Goal: Task Accomplishment & Management: Manage account settings

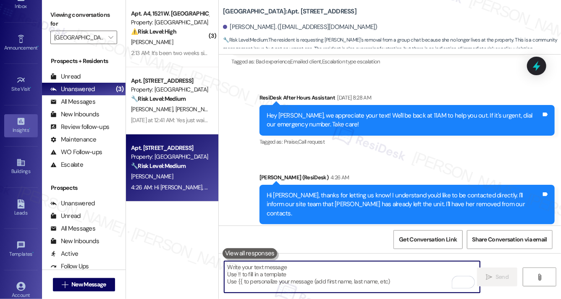
scroll to position [101, 0]
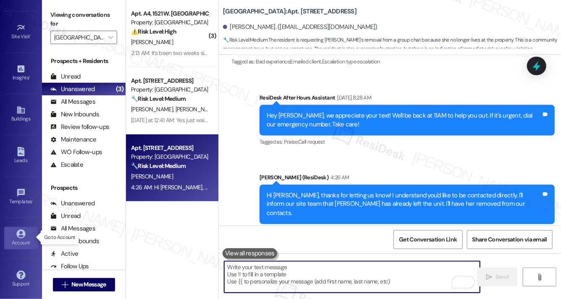
click at [16, 232] on icon at bounding box center [20, 233] width 9 height 9
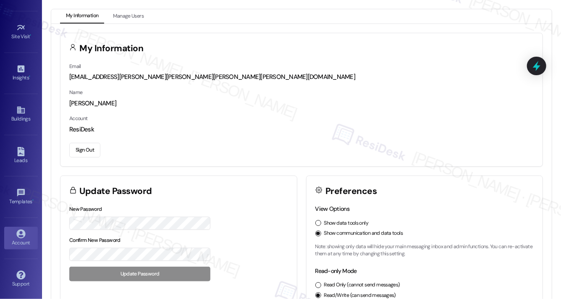
click at [82, 141] on div "Sign Out" at bounding box center [301, 149] width 465 height 18
click at [82, 149] on button "Sign Out" at bounding box center [84, 150] width 31 height 15
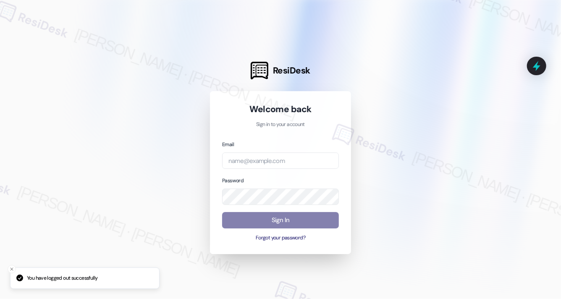
click at [82, 149] on div at bounding box center [280, 149] width 561 height 299
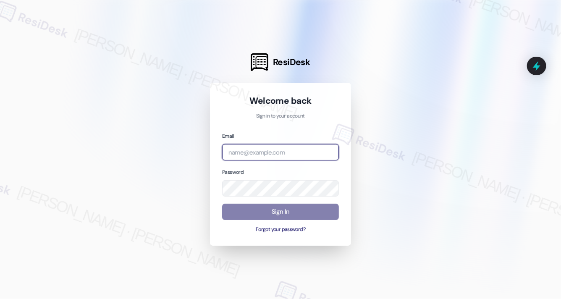
click at [302, 150] on input "email" at bounding box center [280, 152] width 117 height 16
click at [0, 299] on com-1password-button at bounding box center [0, 299] width 0 height 0
type input "[EMAIL_ADDRESS][PERSON_NAME][PERSON_NAME][PERSON_NAME][DOMAIN_NAME]"
